Goal: Information Seeking & Learning: Learn about a topic

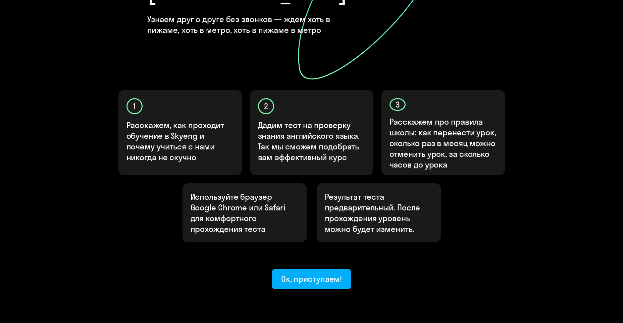
scroll to position [161, 0]
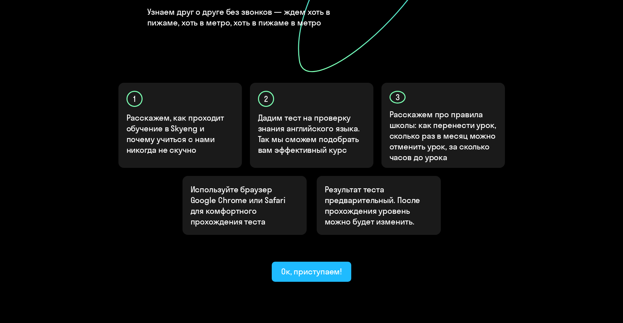
scroll to position [161, 0]
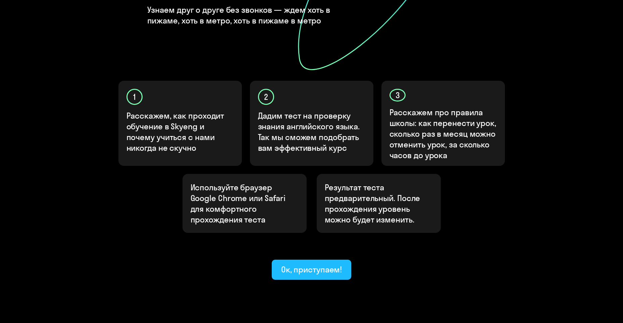
click at [318, 264] on div "Ок, приступаем!" at bounding box center [311, 269] width 61 height 11
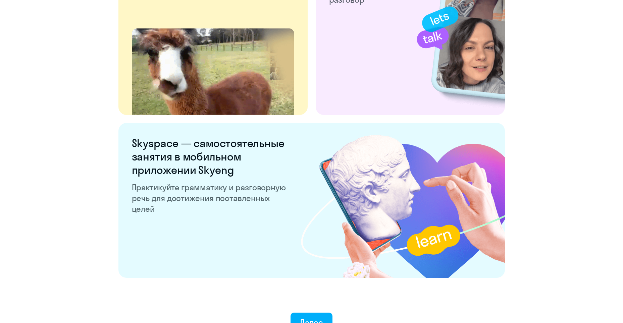
scroll to position [1231, 0]
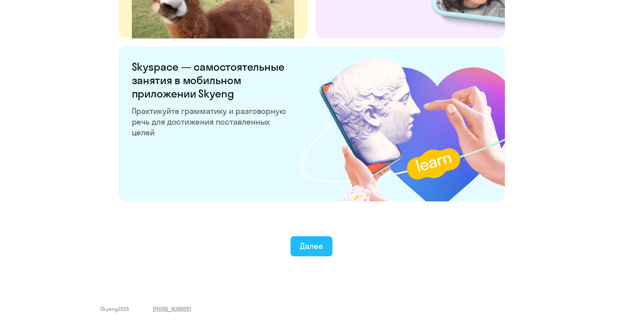
click at [315, 246] on div "Далее" at bounding box center [311, 246] width 23 height 11
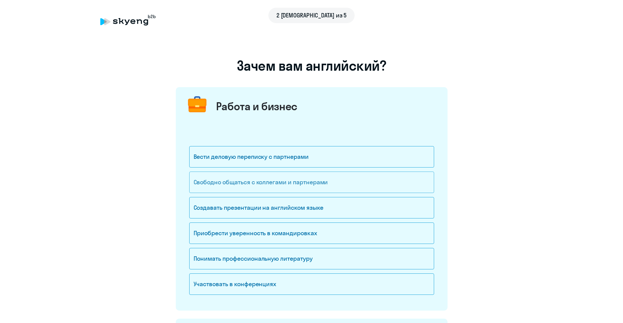
click at [253, 180] on div "Свободно общаться с коллегами и партнерами" at bounding box center [311, 182] width 245 height 21
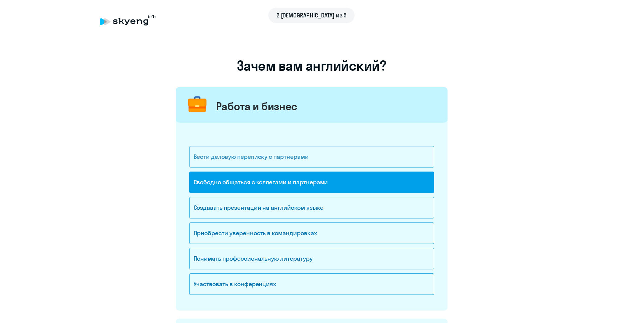
click at [260, 158] on div "Вести деловую переписку с партнерами" at bounding box center [311, 156] width 245 height 21
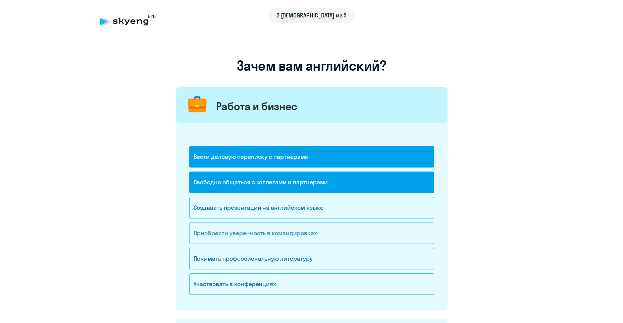
click at [278, 234] on div "Приобрести уверенность в командировках" at bounding box center [311, 233] width 245 height 21
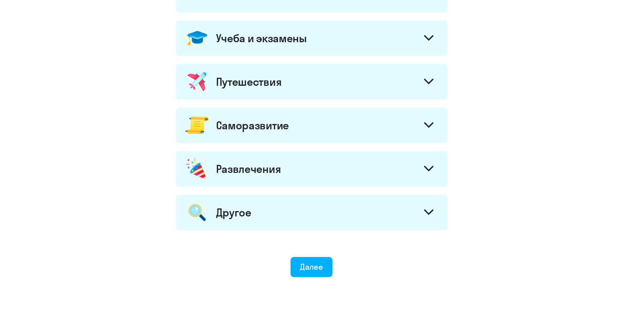
scroll to position [316, 0]
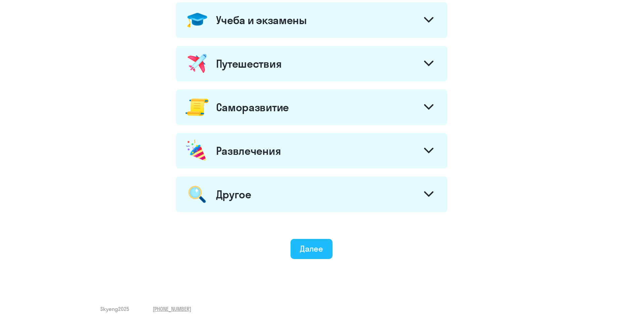
click at [314, 254] on div "Далее" at bounding box center [311, 248] width 23 height 11
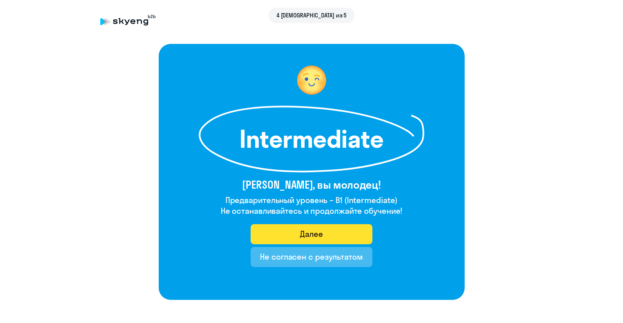
click at [302, 236] on div "Далее" at bounding box center [311, 234] width 23 height 11
